Goal: Navigation & Orientation: Find specific page/section

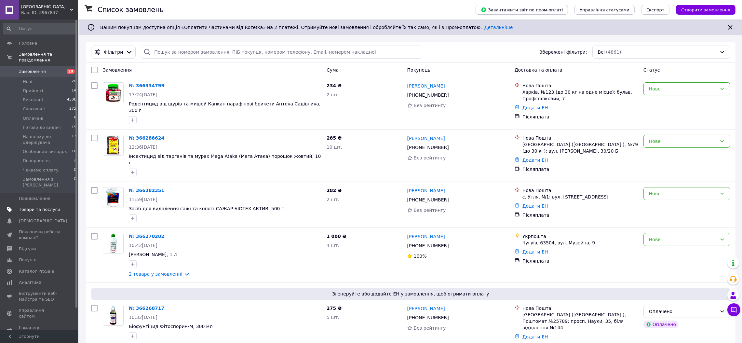
click at [34, 207] on span "Товари та послуги" at bounding box center [39, 210] width 41 height 6
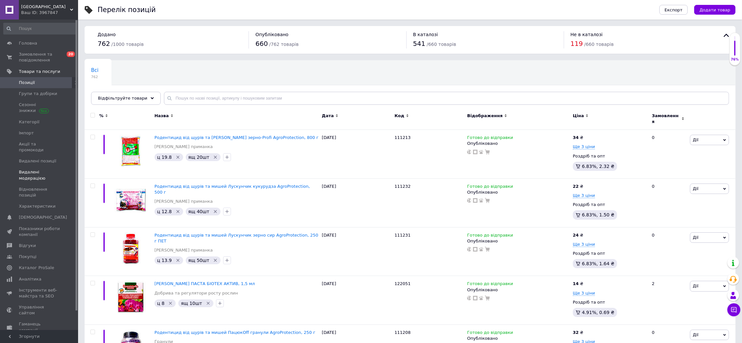
click at [34, 169] on span "Видалені модерацією" at bounding box center [39, 175] width 41 height 12
